Goal: Task Accomplishment & Management: Use online tool/utility

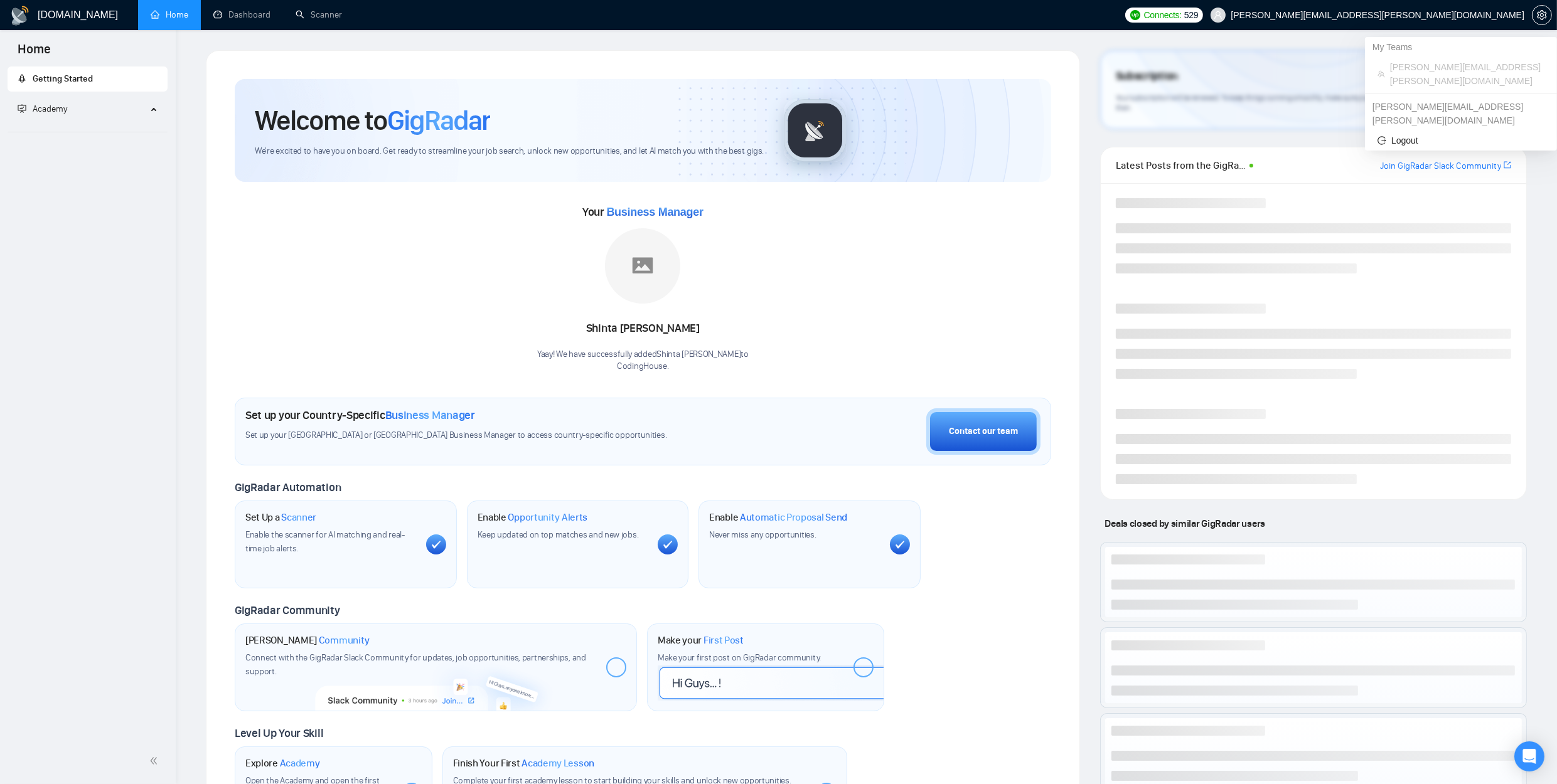
click at [1531, 9] on span "[PERSON_NAME][EMAIL_ADDRESS][PERSON_NAME][DOMAIN_NAME]" at bounding box center [1367, 14] width 329 height 40
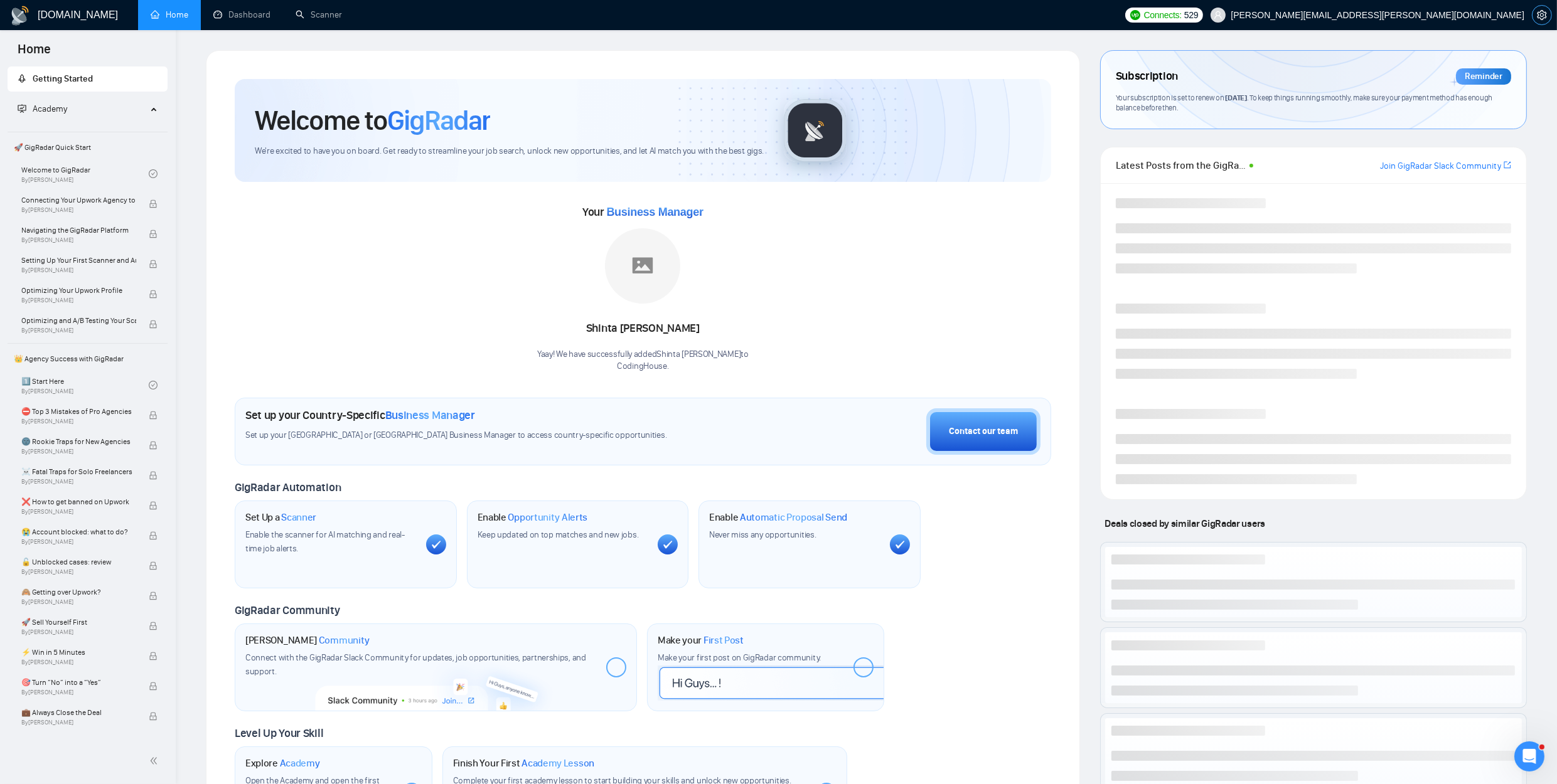
click at [1546, 14] on icon "setting" at bounding box center [1541, 14] width 10 height 10
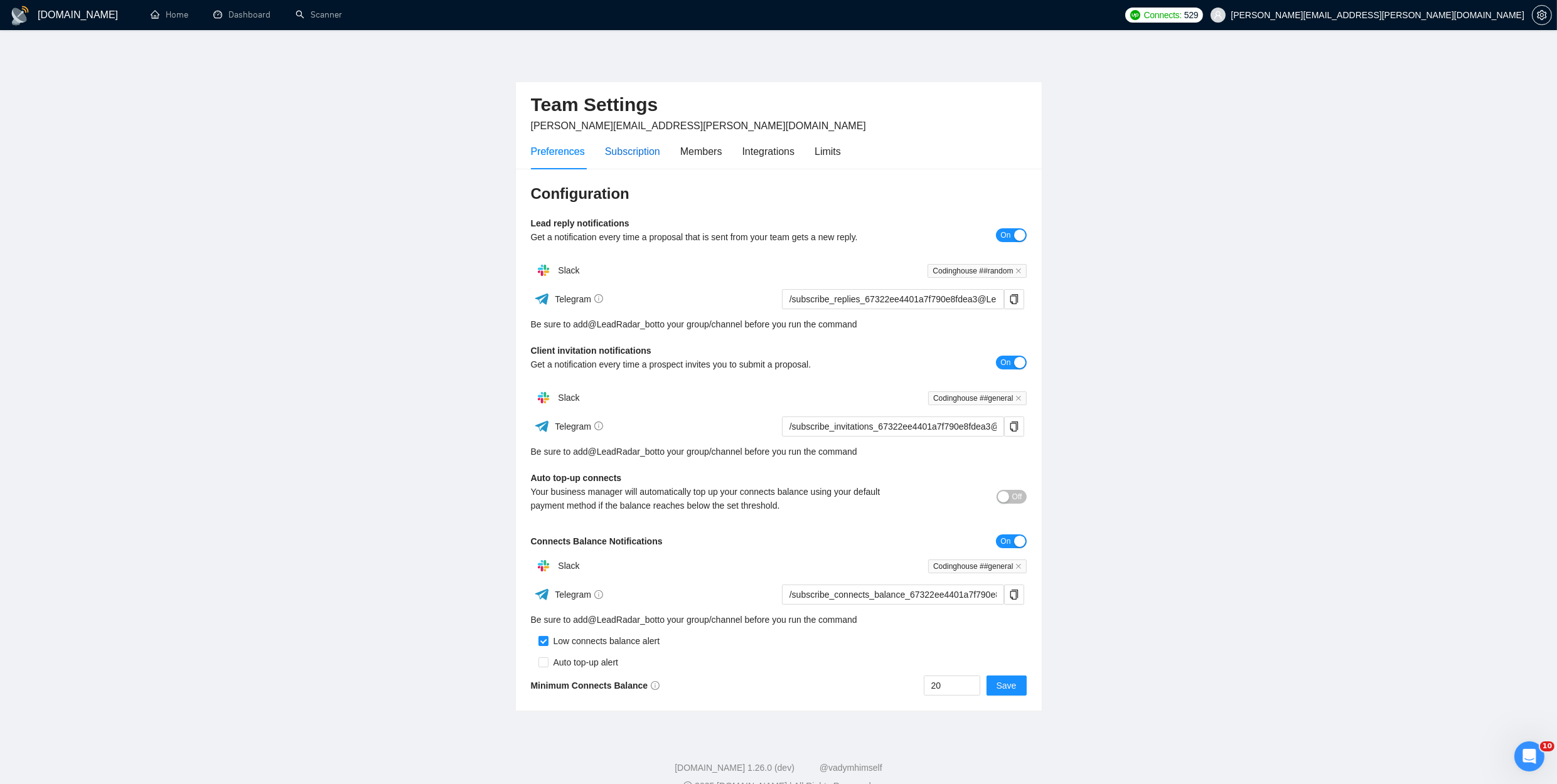
click at [638, 149] on div "Subscription" at bounding box center [633, 152] width 55 height 16
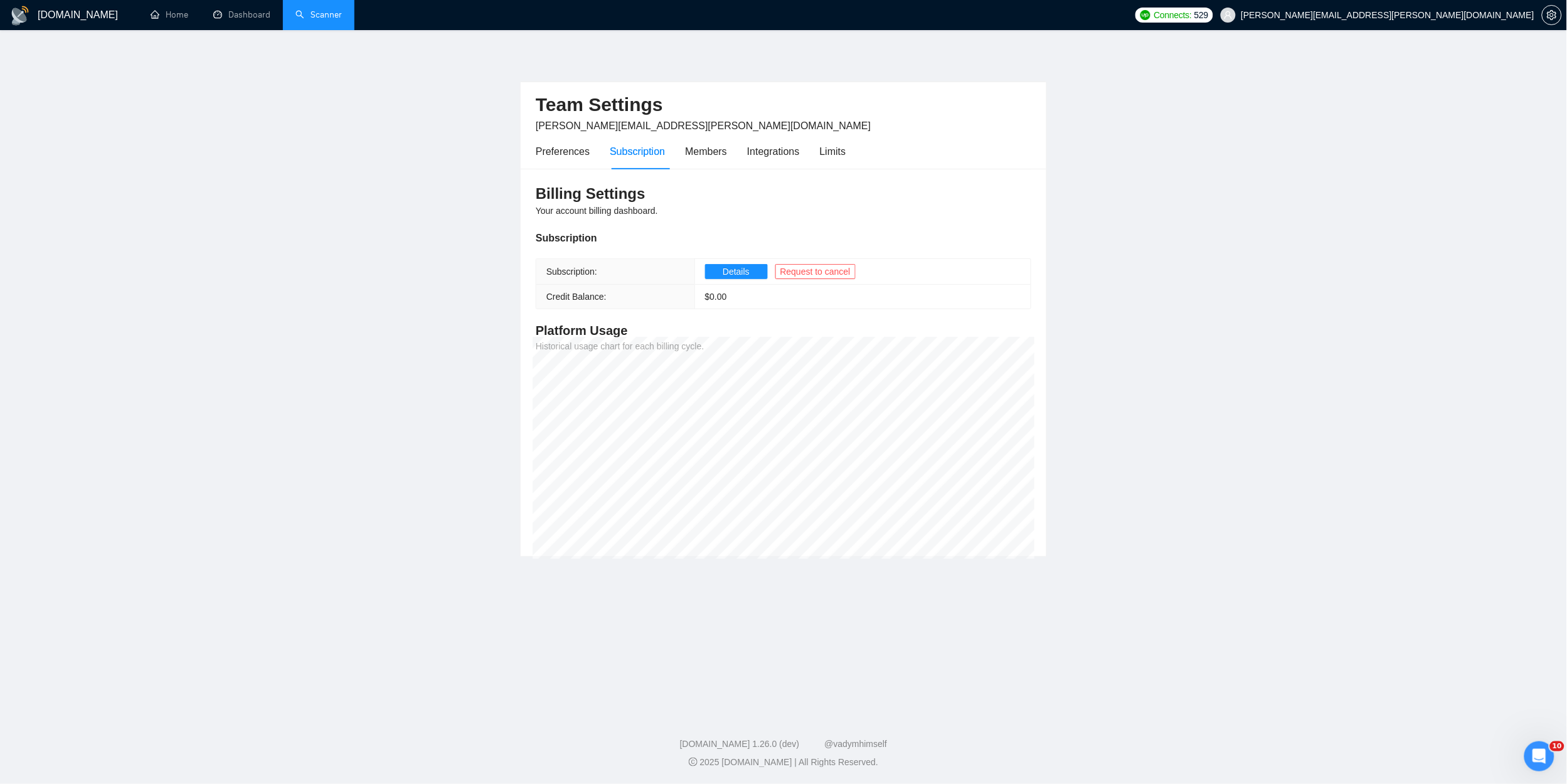
click at [336, 13] on link "Scanner" at bounding box center [318, 14] width 47 height 11
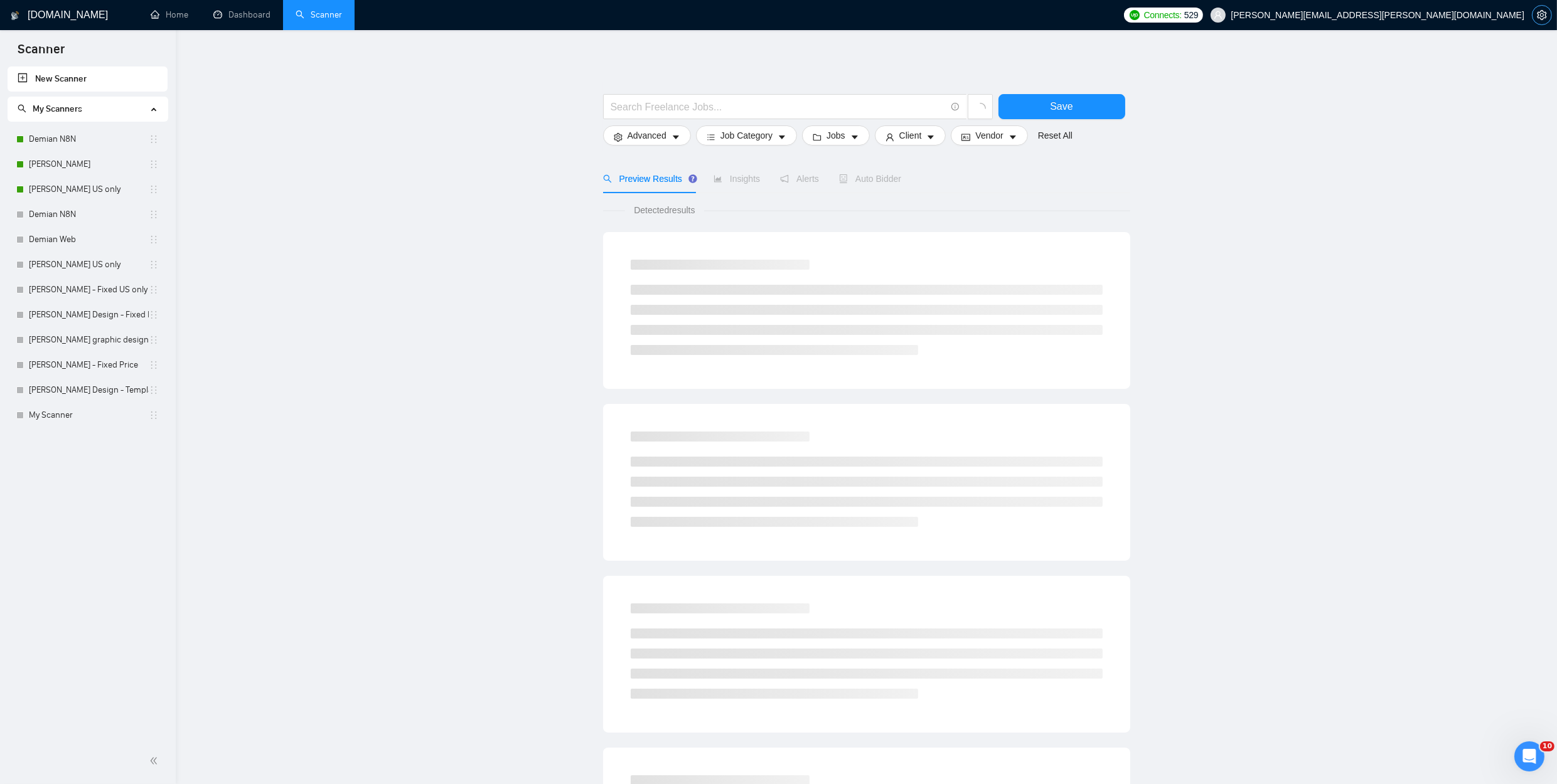
click at [1537, 12] on icon "setting" at bounding box center [1541, 14] width 10 height 10
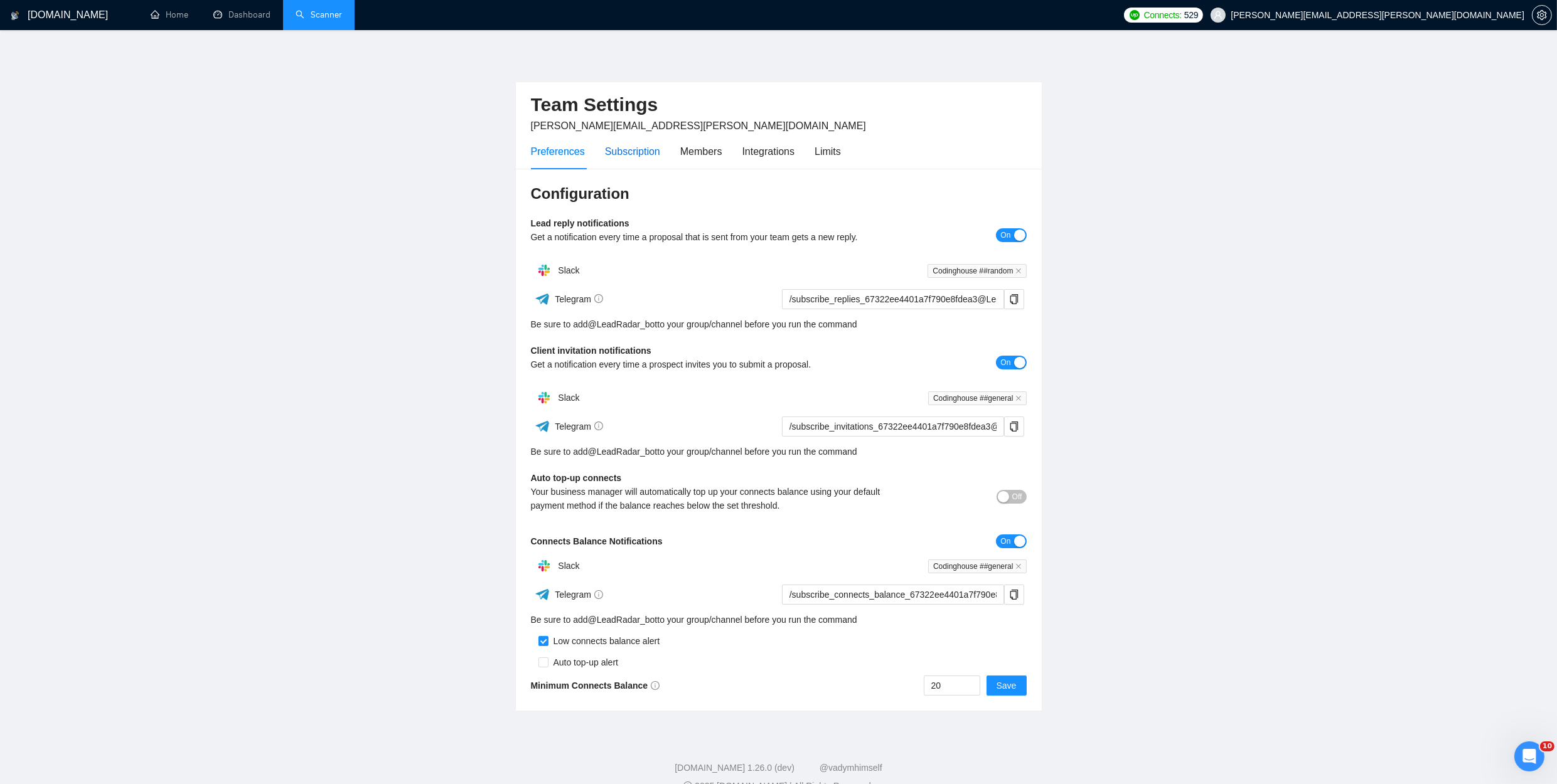
click at [620, 152] on div "Subscription" at bounding box center [633, 152] width 55 height 16
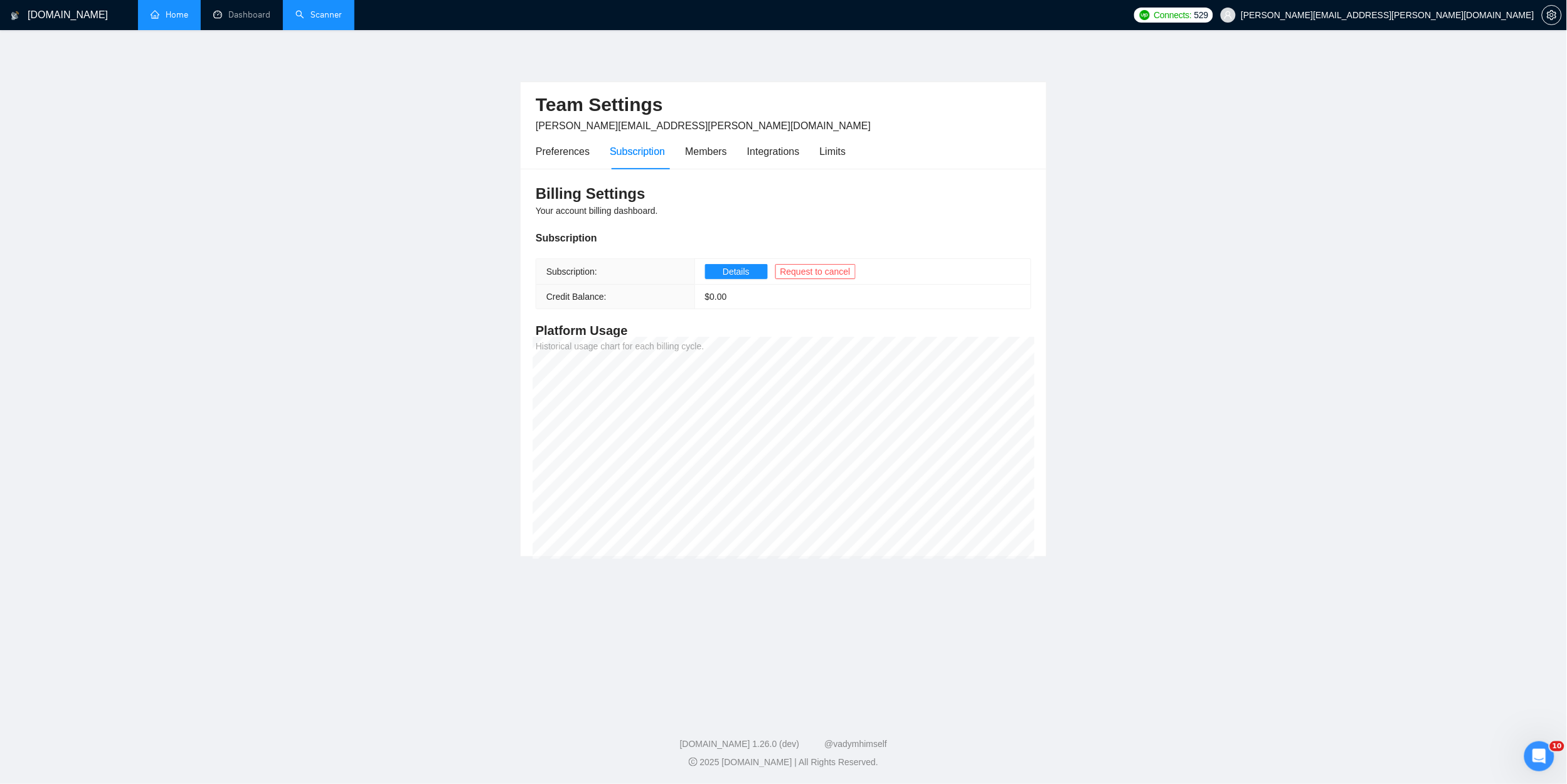
click at [168, 12] on link "Home" at bounding box center [169, 14] width 37 height 11
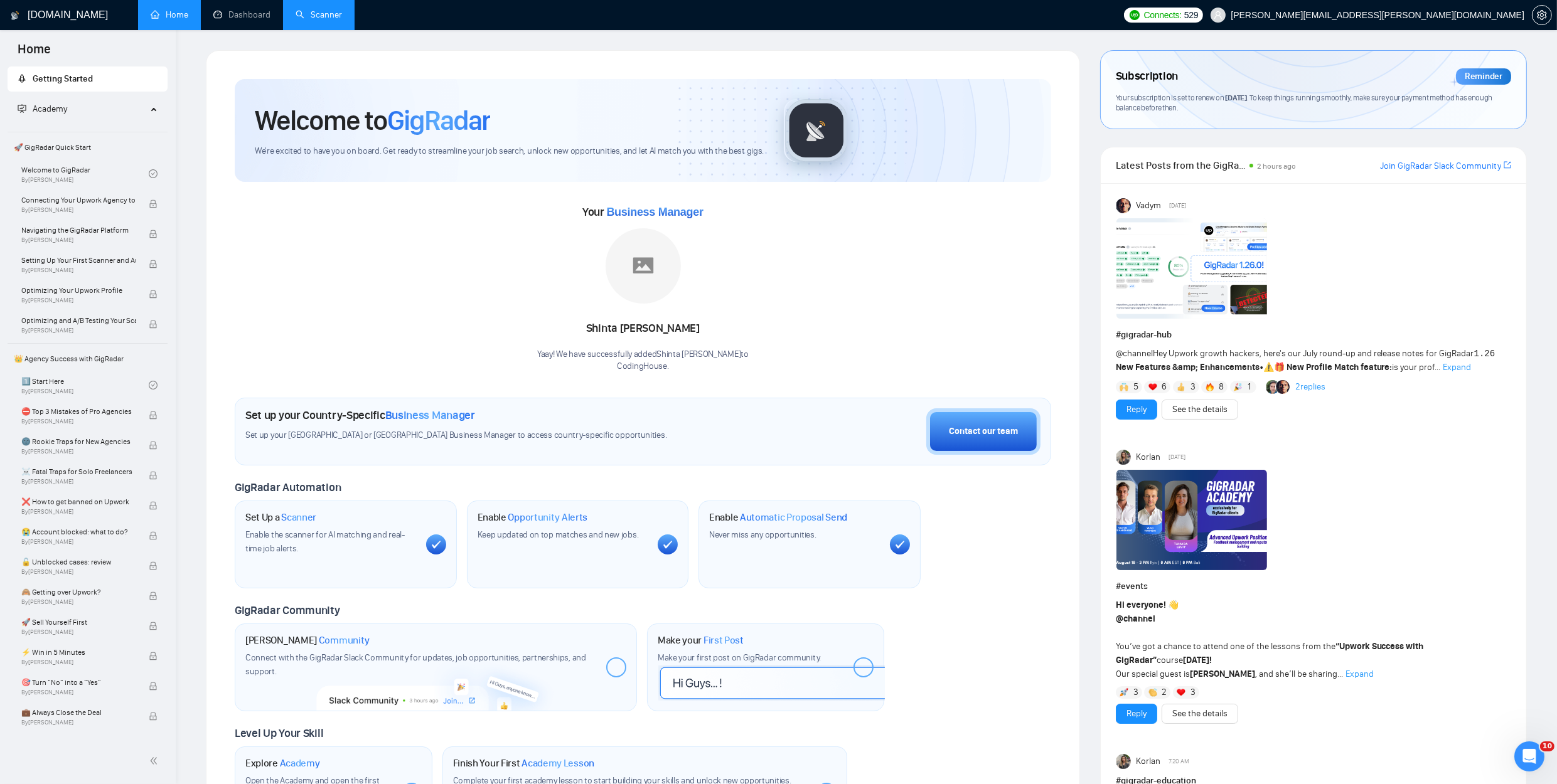
click at [302, 13] on link "Scanner" at bounding box center [318, 14] width 47 height 11
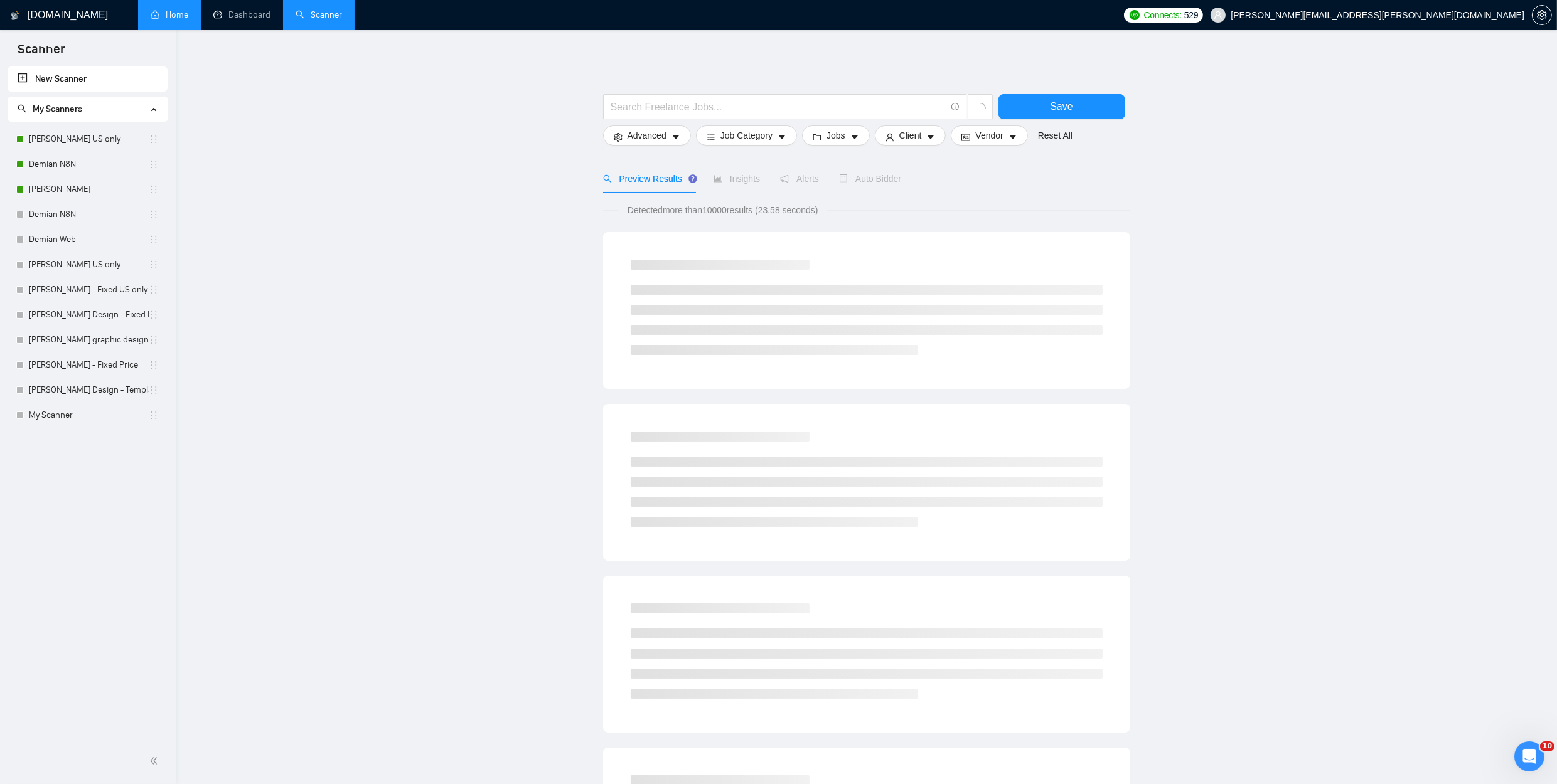
click at [295, 158] on main "Save Advanced Job Category Jobs Client Vendor Reset All Preview Results Insight…" at bounding box center [866, 578] width 1341 height 1056
